Goal: Task Accomplishment & Management: Use online tool/utility

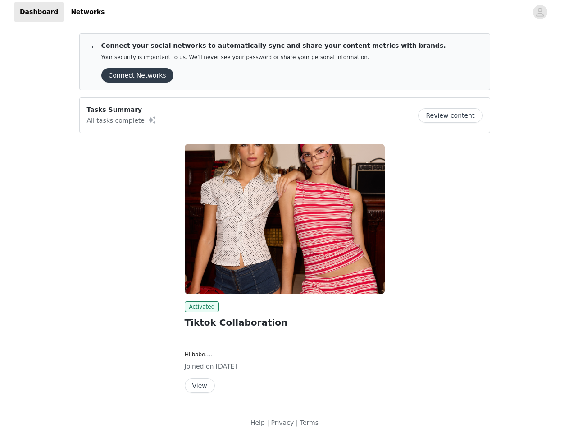
click at [284, 216] on img at bounding box center [285, 219] width 200 height 150
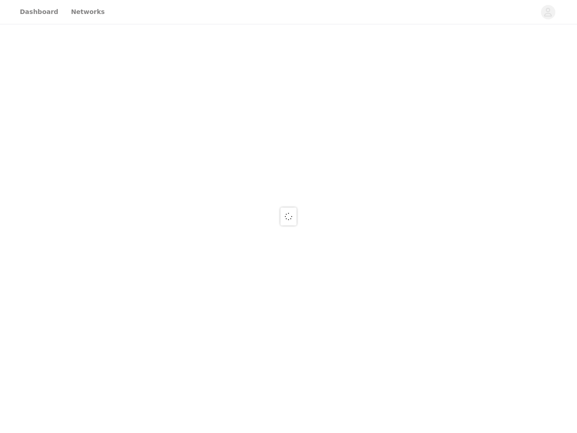
click at [134, 75] on div at bounding box center [288, 216] width 577 height 433
click at [454, 115] on div at bounding box center [288, 216] width 577 height 433
click at [285, 219] on span at bounding box center [288, 216] width 9 height 11
click at [200, 306] on div at bounding box center [288, 216] width 577 height 433
click at [199, 385] on div at bounding box center [288, 216] width 577 height 433
